Goal: Navigation & Orientation: Find specific page/section

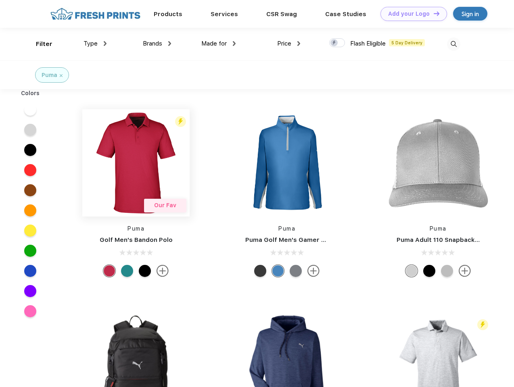
scroll to position [0, 0]
click at [411, 14] on link "Add your Logo Design Tool" at bounding box center [414, 14] width 67 height 14
click at [0, 0] on div "Design Tool" at bounding box center [0, 0] width 0 height 0
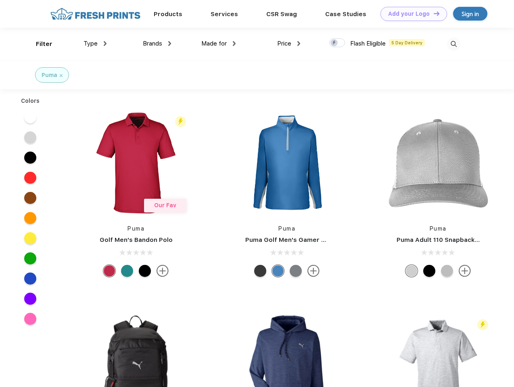
click at [433, 13] on link "Add your Logo Design Tool" at bounding box center [414, 14] width 67 height 14
click at [39, 44] on div "Filter" at bounding box center [44, 44] width 17 height 9
click at [95, 44] on span "Type" at bounding box center [91, 43] width 14 height 7
click at [157, 44] on span "Brands" at bounding box center [152, 43] width 19 height 7
click at [219, 44] on span "Made for" at bounding box center [213, 43] width 25 height 7
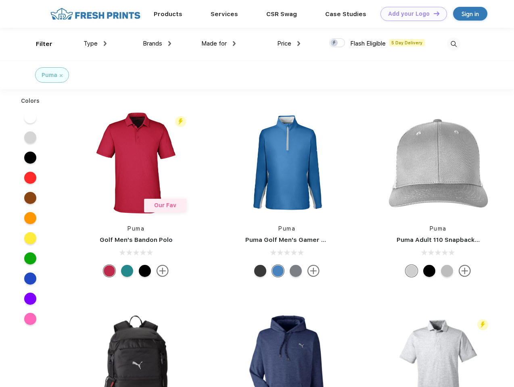
click at [289, 44] on span "Price" at bounding box center [284, 43] width 14 height 7
click at [337, 43] on div at bounding box center [337, 42] width 16 height 9
click at [335, 43] on input "checkbox" at bounding box center [331, 40] width 5 height 5
click at [454, 44] on img at bounding box center [453, 44] width 13 height 13
